Goal: Task Accomplishment & Management: Manage account settings

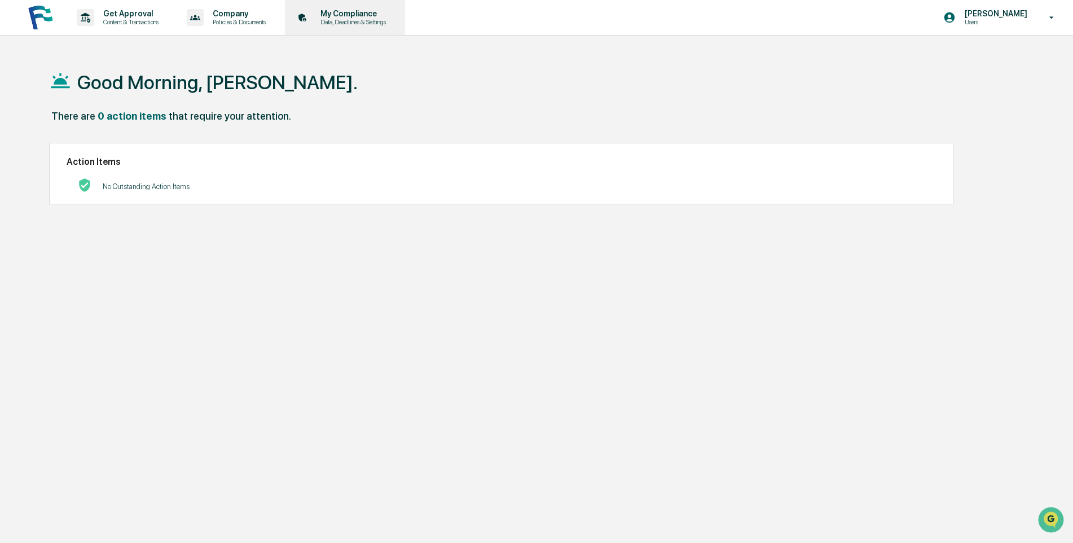
click at [347, 13] on p "My Compliance" at bounding box center [351, 13] width 80 height 9
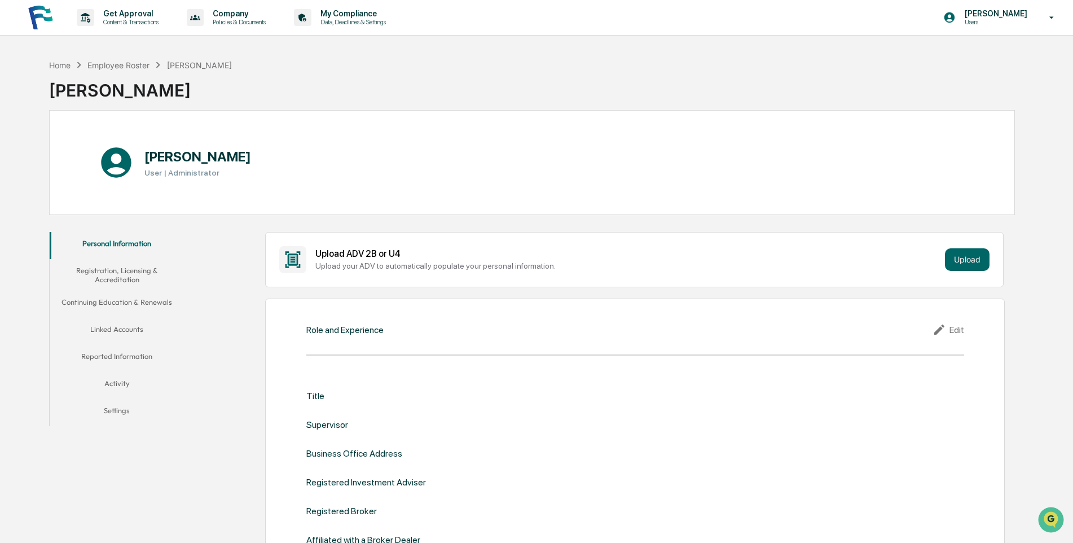
click at [118, 327] on button "Linked Accounts" at bounding box center [117, 331] width 135 height 27
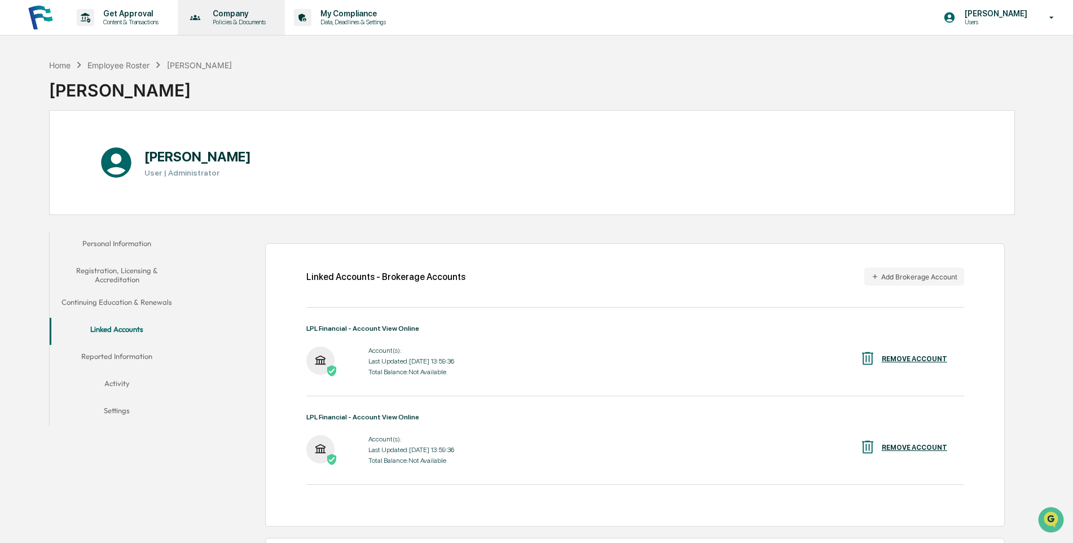
click at [225, 16] on p "Company" at bounding box center [238, 13] width 68 height 9
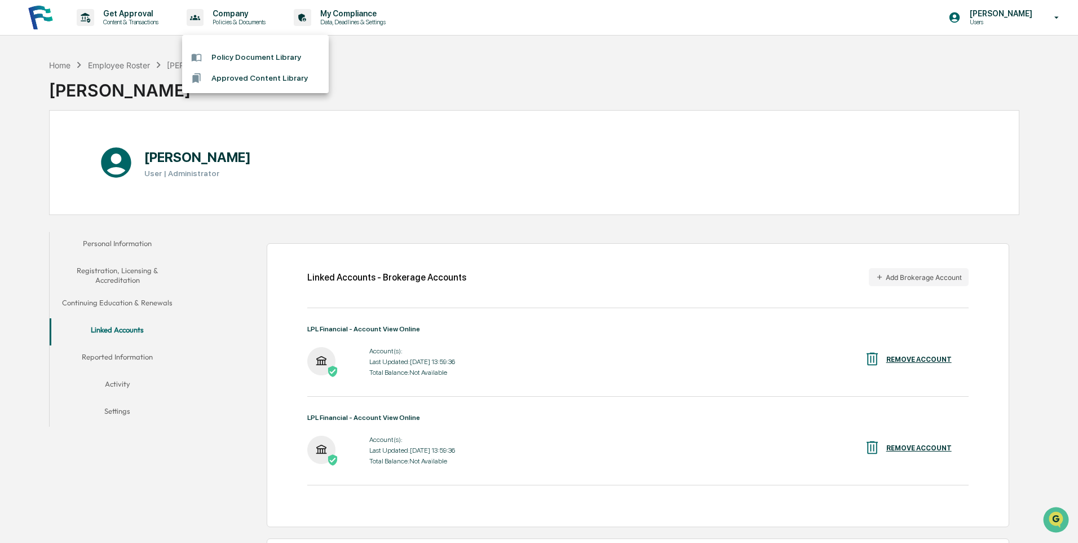
click at [109, 13] on div at bounding box center [539, 271] width 1078 height 543
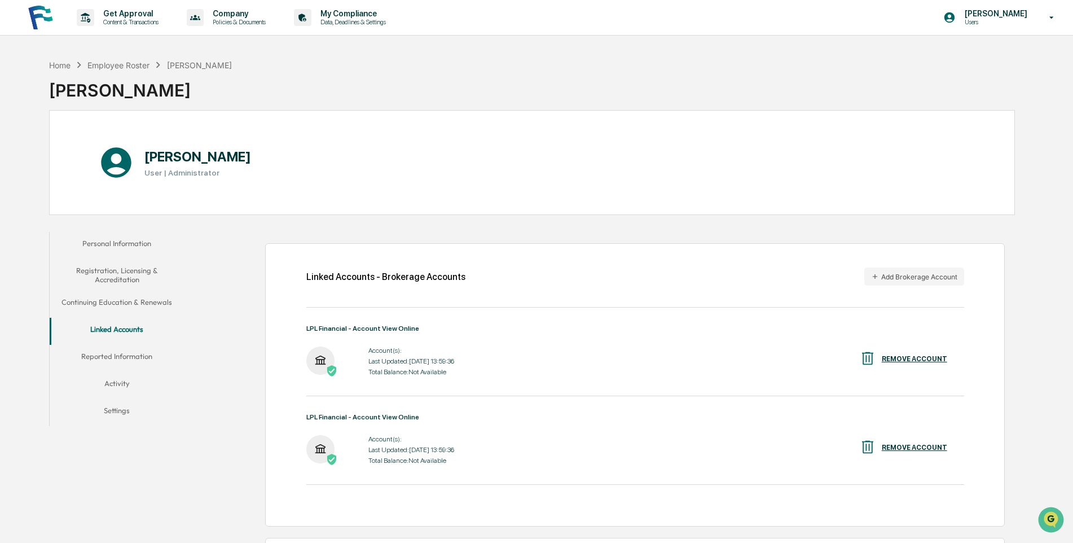
click at [109, 13] on p "Get Approval" at bounding box center [129, 13] width 70 height 9
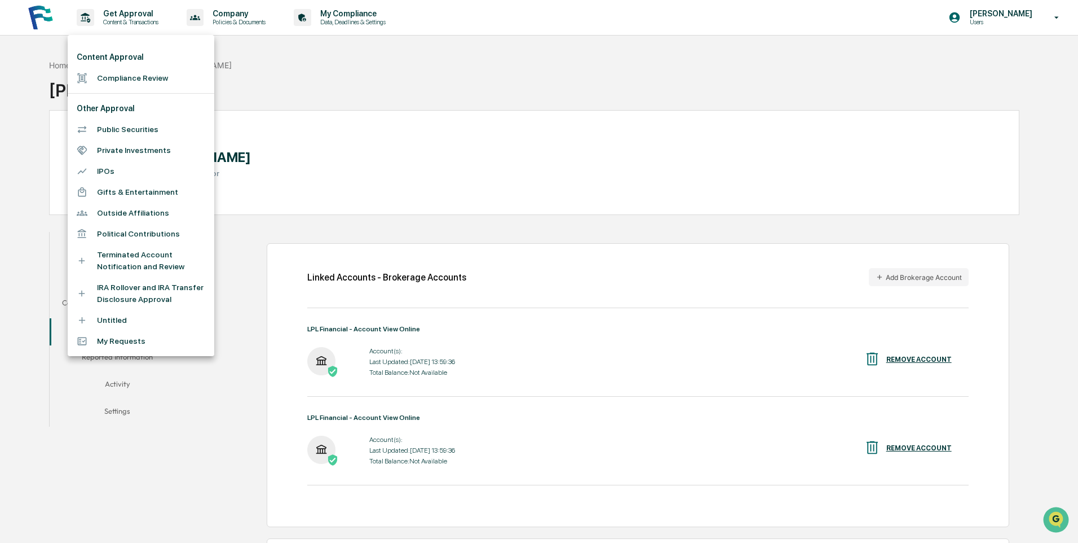
click at [1052, 23] on div at bounding box center [539, 271] width 1078 height 543
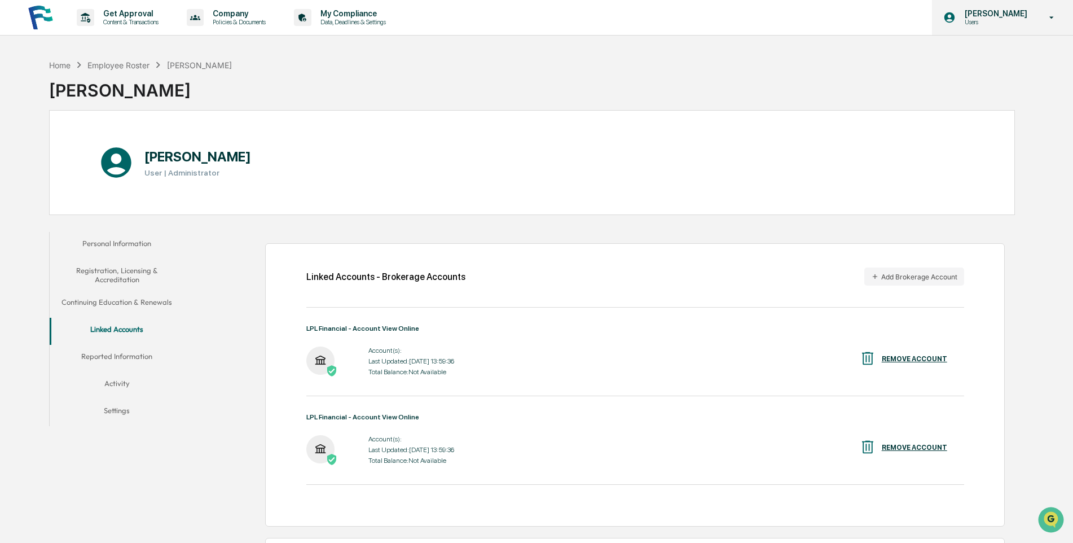
click at [1047, 18] on icon at bounding box center [1052, 17] width 20 height 11
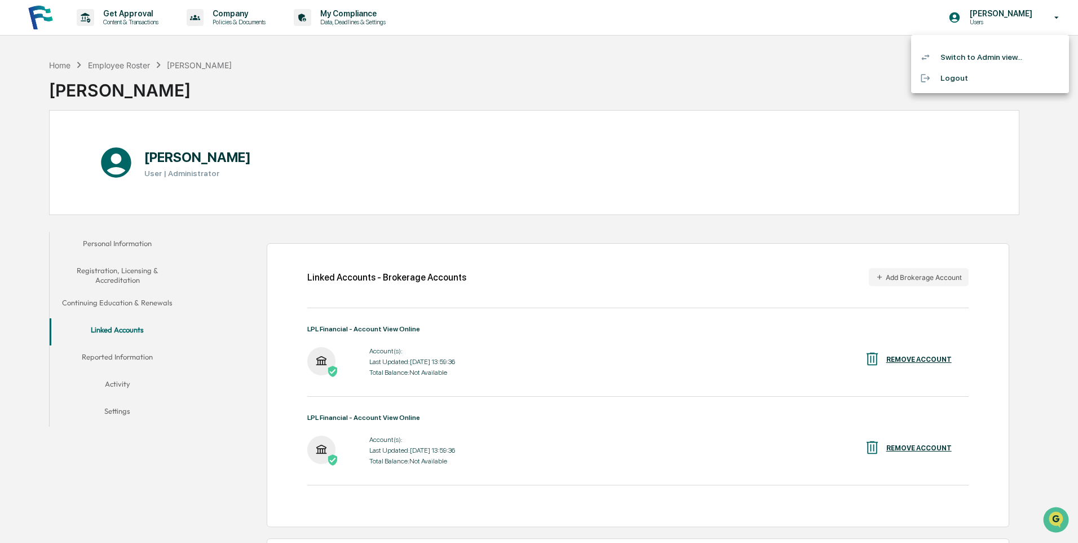
click at [958, 57] on li "Switch to Admin view..." at bounding box center [990, 57] width 158 height 21
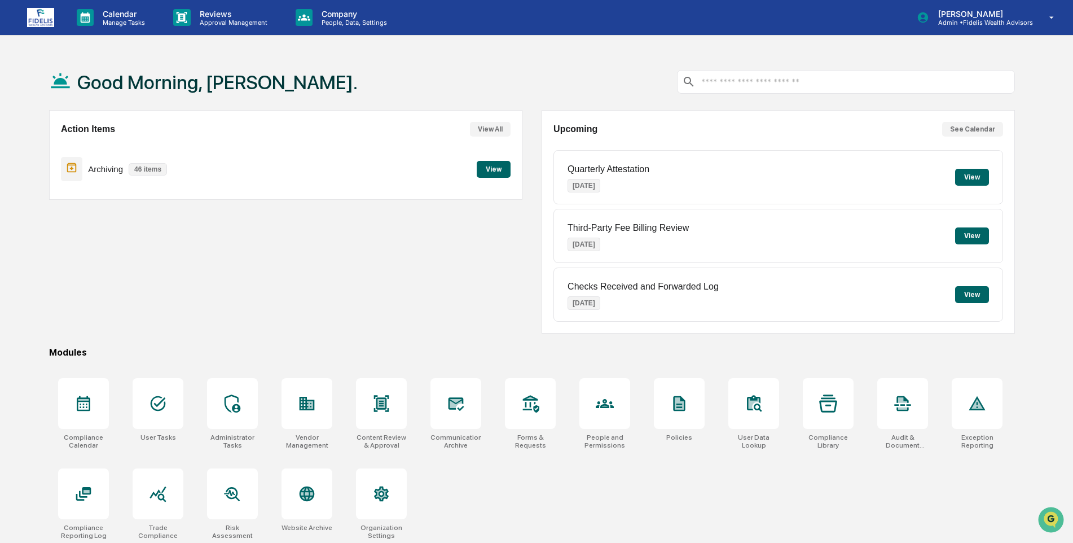
scroll to position [54, 0]
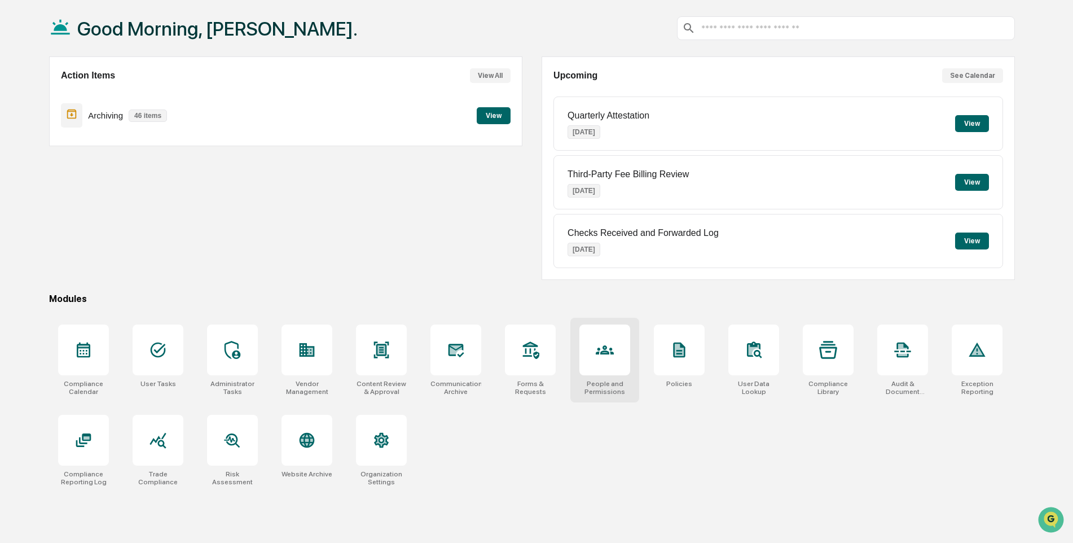
click at [596, 363] on div at bounding box center [604, 349] width 51 height 51
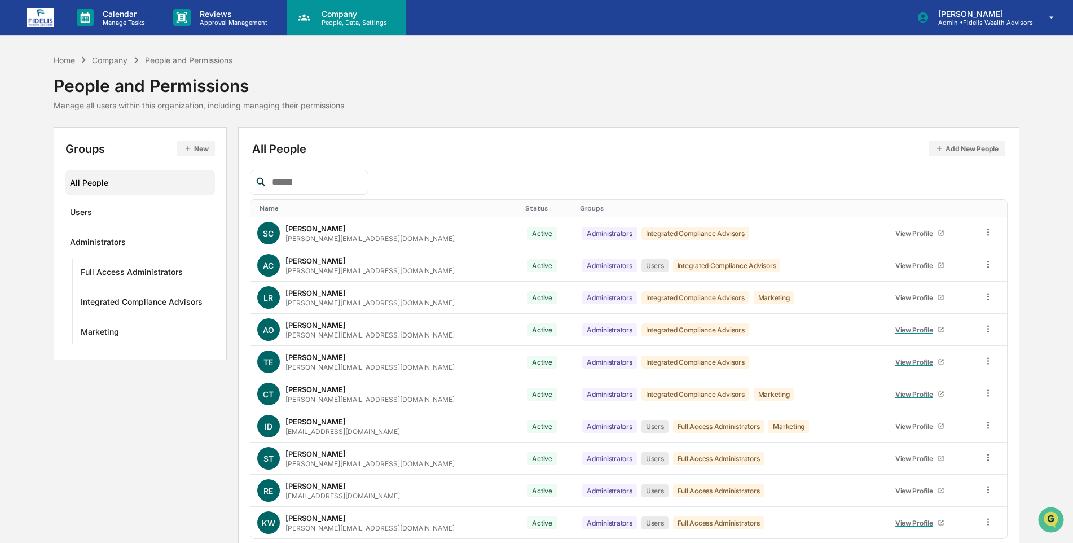
click at [321, 19] on p "People, Data, Settings" at bounding box center [352, 23] width 80 height 8
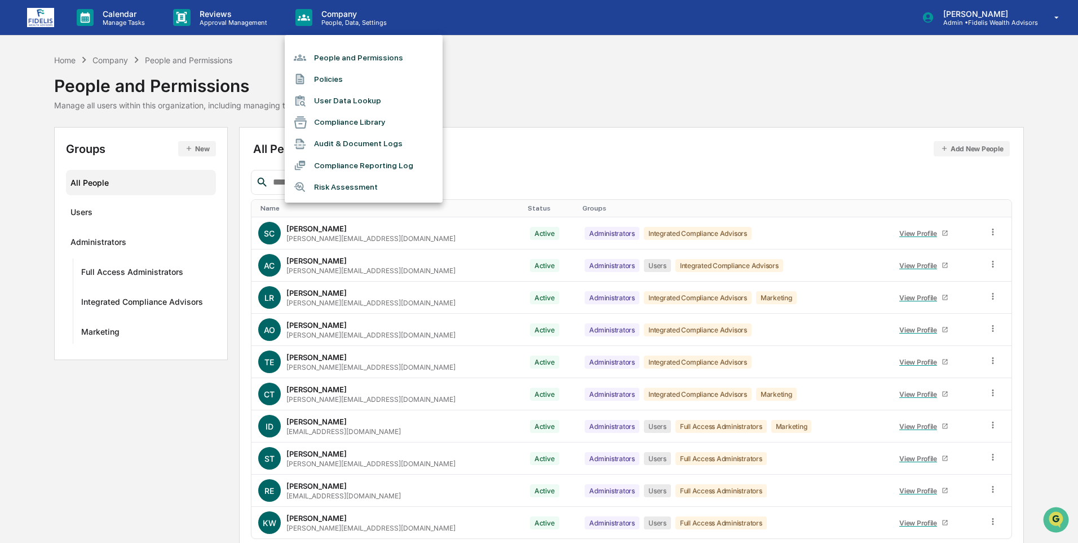
click at [329, 58] on li "People and Permissions" at bounding box center [364, 57] width 158 height 21
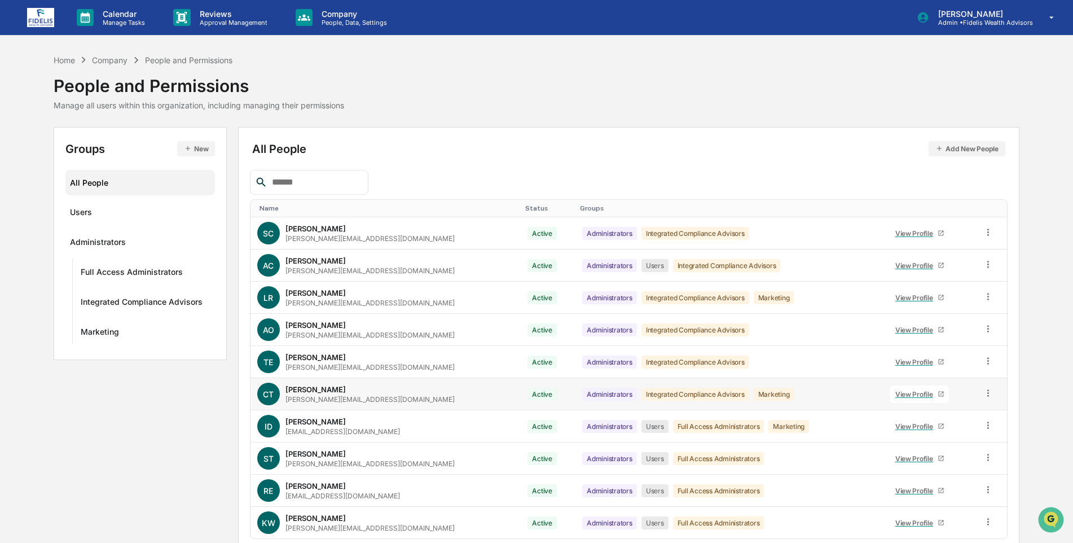
scroll to position [46, 0]
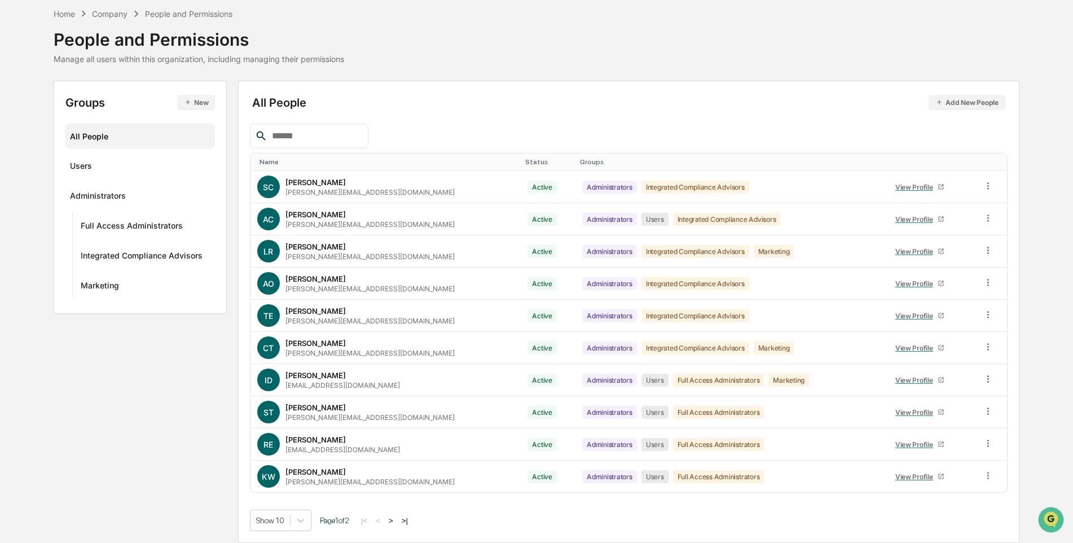
click at [396, 520] on button ">" at bounding box center [390, 520] width 11 height 10
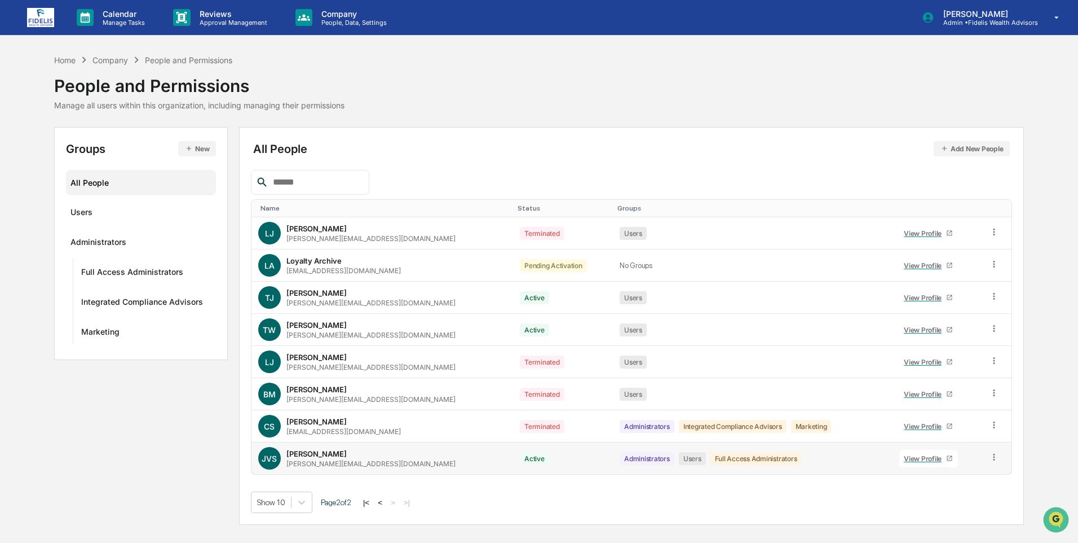
click at [905, 459] on div "View Profile" at bounding box center [925, 458] width 42 height 8
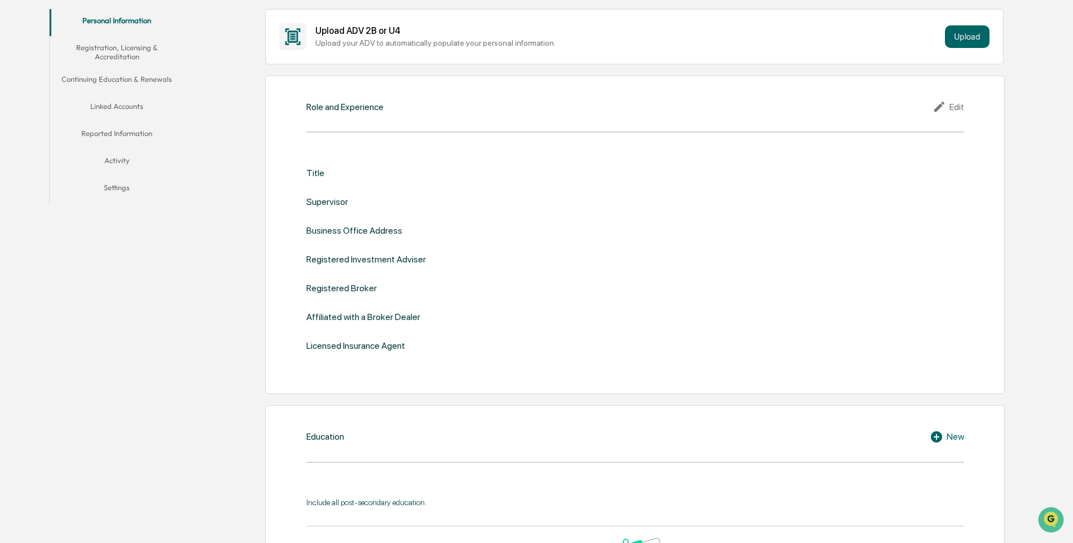
scroll to position [226, 0]
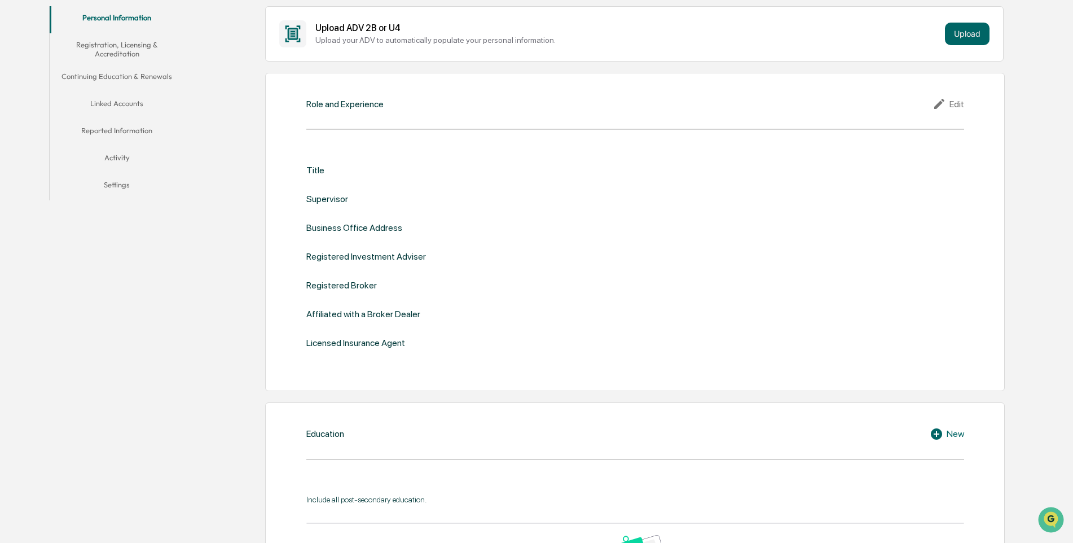
click at [122, 103] on button "Linked Accounts" at bounding box center [117, 105] width 135 height 27
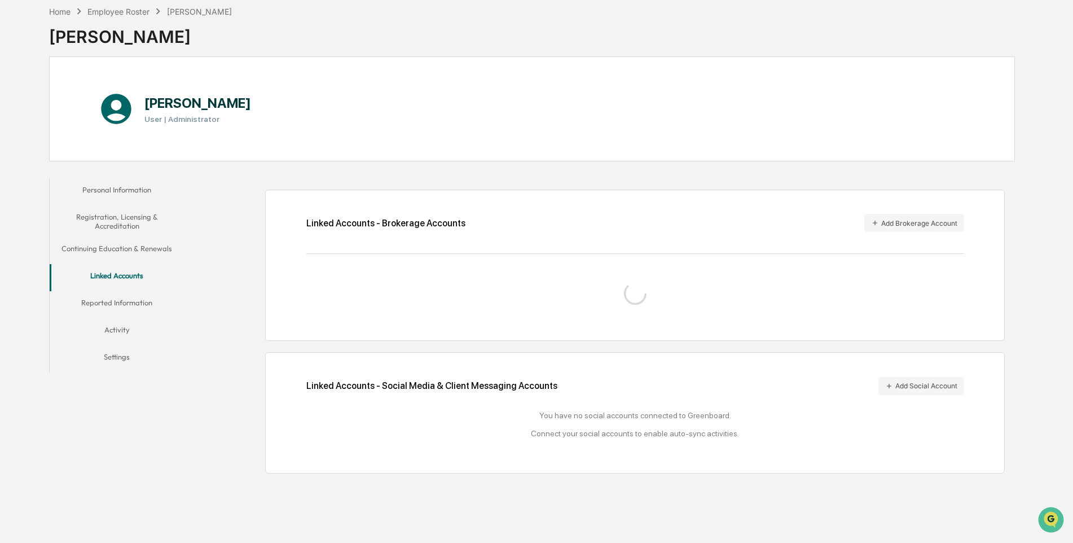
scroll to position [122, 0]
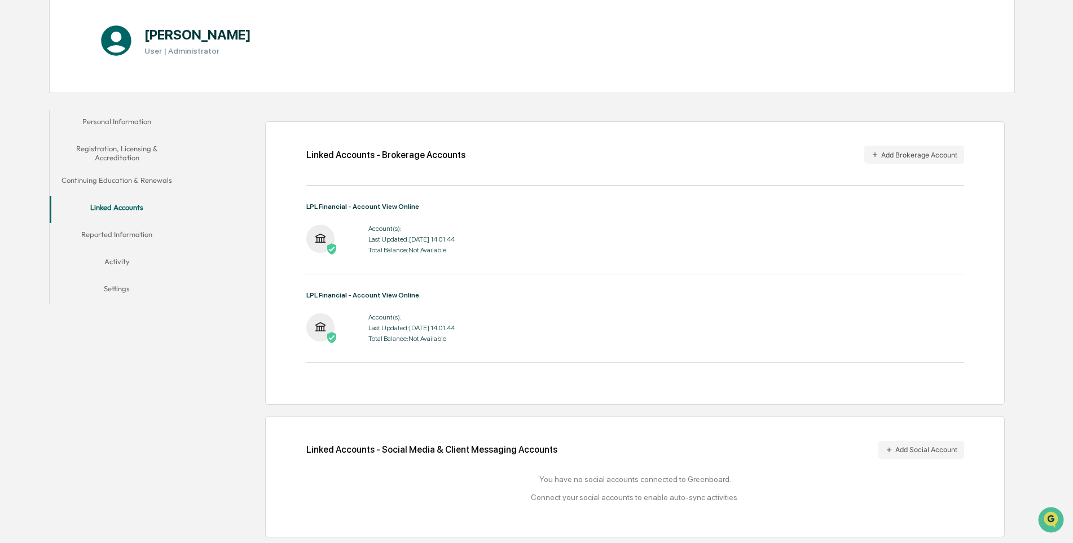
click at [105, 236] on button "Reported Information" at bounding box center [117, 236] width 135 height 27
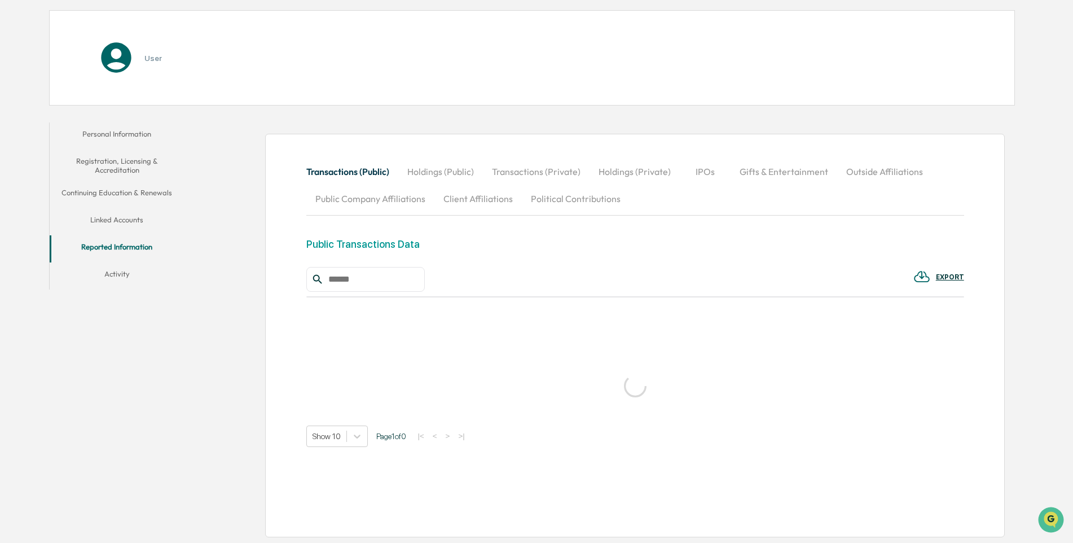
scroll to position [122, 0]
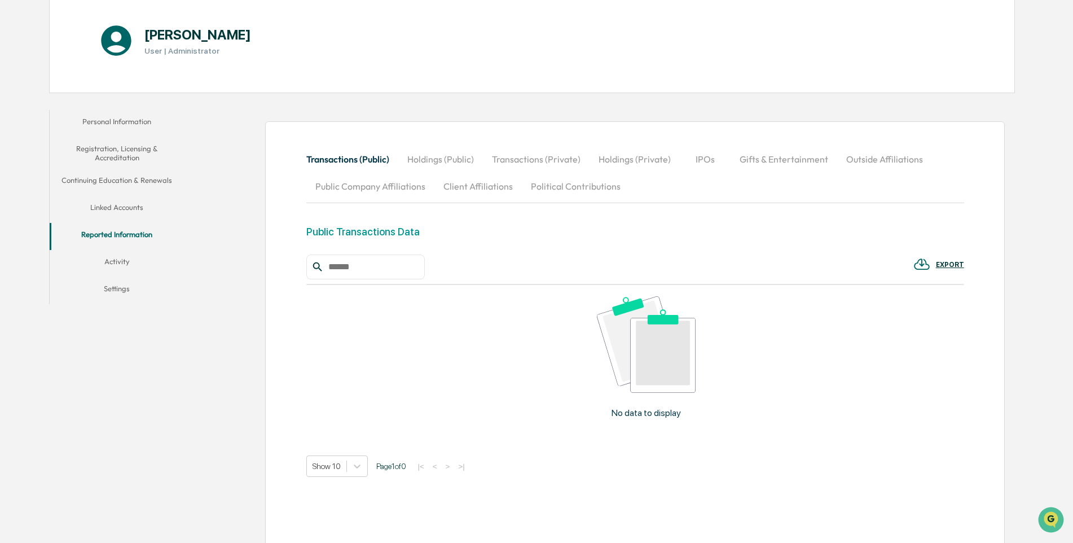
click at [448, 156] on button "Holdings (Public)" at bounding box center [440, 159] width 85 height 27
click at [526, 160] on button "Transactions (Private)" at bounding box center [536, 159] width 107 height 27
click at [440, 158] on button "Holdings (Public)" at bounding box center [440, 159] width 85 height 27
click at [117, 203] on button "Linked Accounts" at bounding box center [117, 209] width 135 height 27
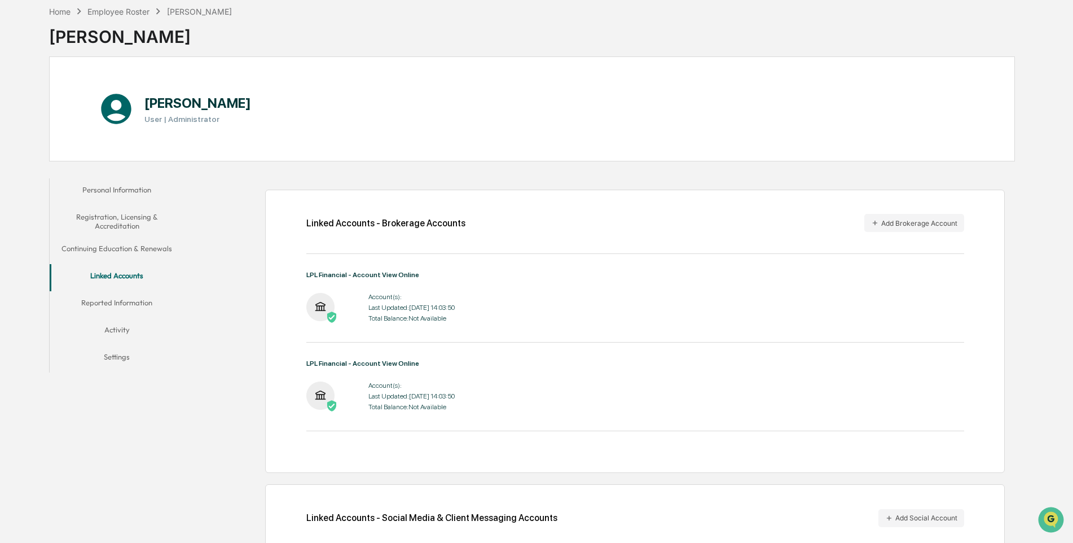
scroll to position [122, 0]
